Goal: Browse casually

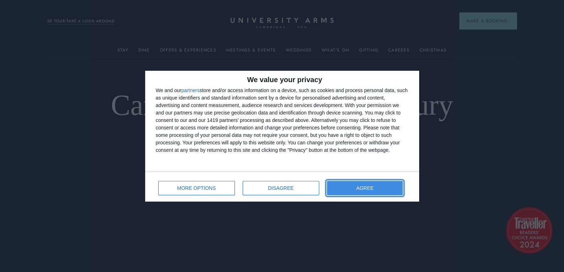
click at [380, 184] on button "AGREE" at bounding box center [365, 188] width 76 height 14
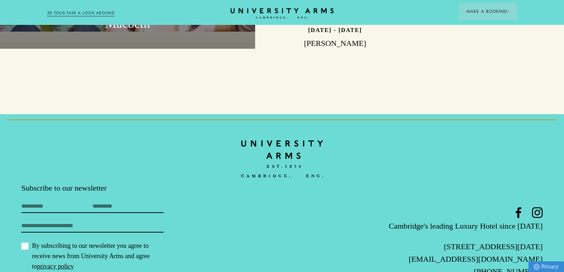
scroll to position [2197, 0]
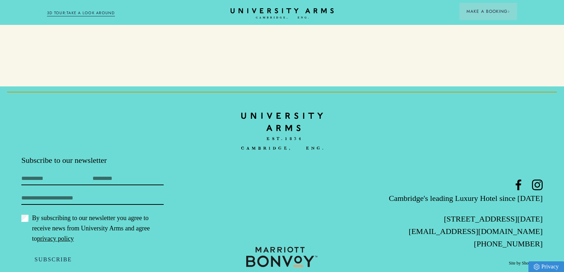
click at [434, 213] on p "[STREET_ADDRESS][DATE]" at bounding box center [456, 219] width 174 height 12
drag, startPoint x: 430, startPoint y: 203, endPoint x: 545, endPoint y: 209, distance: 115.0
click at [545, 209] on footer "Subscribe to our newsletter First Name Last Name Email By subscribing to our ne…" at bounding box center [282, 187] width 564 height 202
copy p "[STREET_ADDRESS][DATE]"
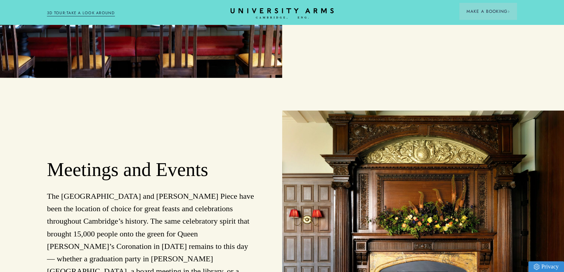
scroll to position [1415, 0]
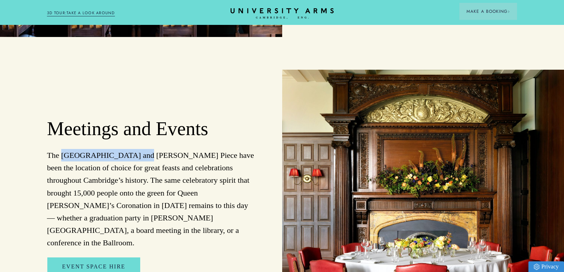
drag, startPoint x: 63, startPoint y: 144, endPoint x: 95, endPoint y: 140, distance: 32.2
click at [128, 149] on p "The [GEOGRAPHIC_DATA] and [PERSON_NAME] Piece have been the location of choice …" at bounding box center [152, 199] width 210 height 100
click at [92, 149] on p "The [GEOGRAPHIC_DATA] and [PERSON_NAME] Piece have been the location of choice …" at bounding box center [152, 199] width 210 height 100
click at [68, 149] on p "The [GEOGRAPHIC_DATA] and [PERSON_NAME] Piece have been the location of choice …" at bounding box center [152, 199] width 210 height 100
drag, startPoint x: 63, startPoint y: 146, endPoint x: 132, endPoint y: 144, distance: 68.7
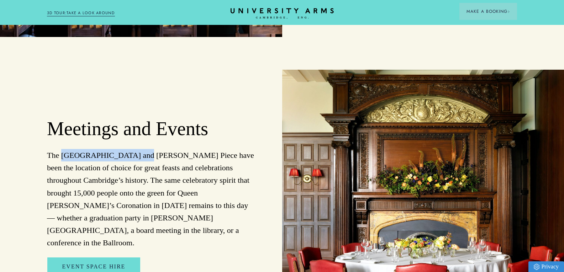
click at [132, 149] on p "The [GEOGRAPHIC_DATA] and [PERSON_NAME] Piece have been the location of choice …" at bounding box center [152, 199] width 210 height 100
copy p "[GEOGRAPHIC_DATA]"
